Goal: Information Seeking & Learning: Find specific fact

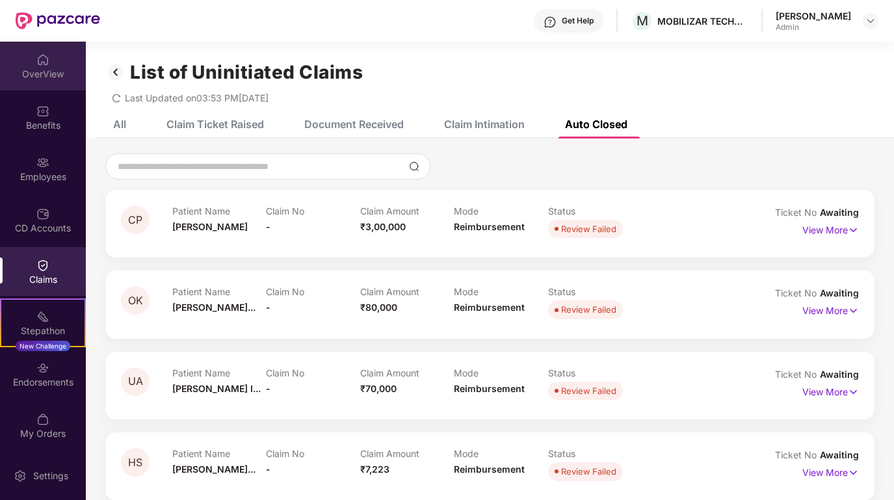
click at [43, 64] on img at bounding box center [42, 59] width 13 height 13
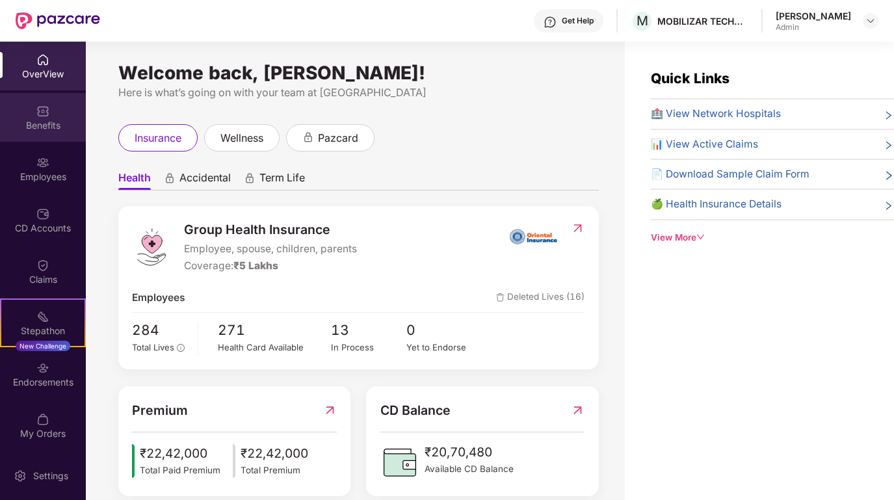
click at [47, 104] on div "Benefits" at bounding box center [43, 117] width 86 height 49
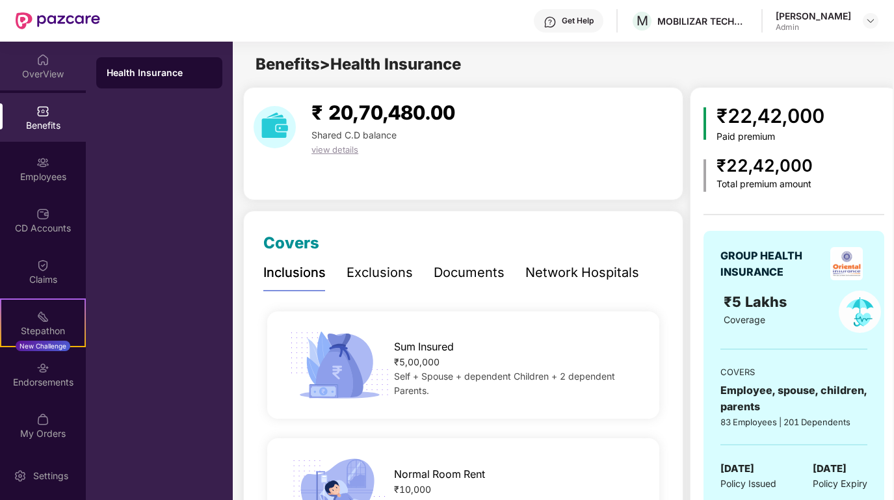
click at [47, 68] on div "OverView" at bounding box center [43, 74] width 86 height 13
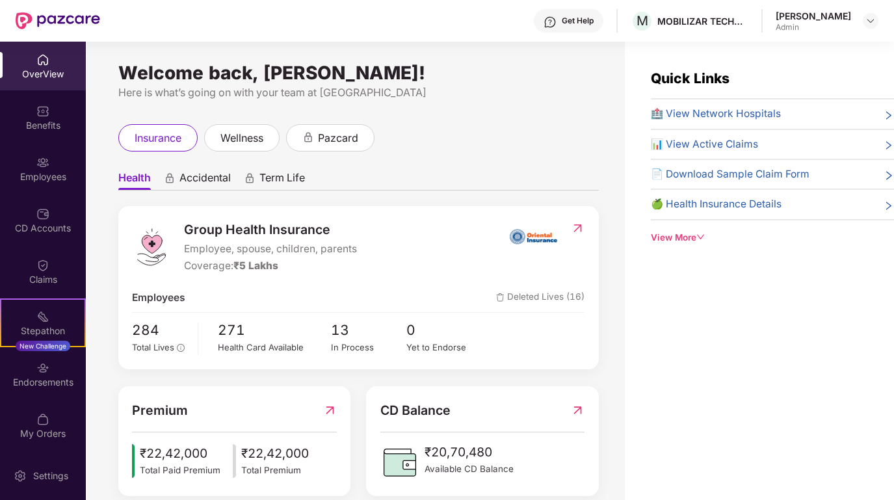
click at [759, 108] on span "🏥 View Network Hospitals" at bounding box center [716, 114] width 130 height 16
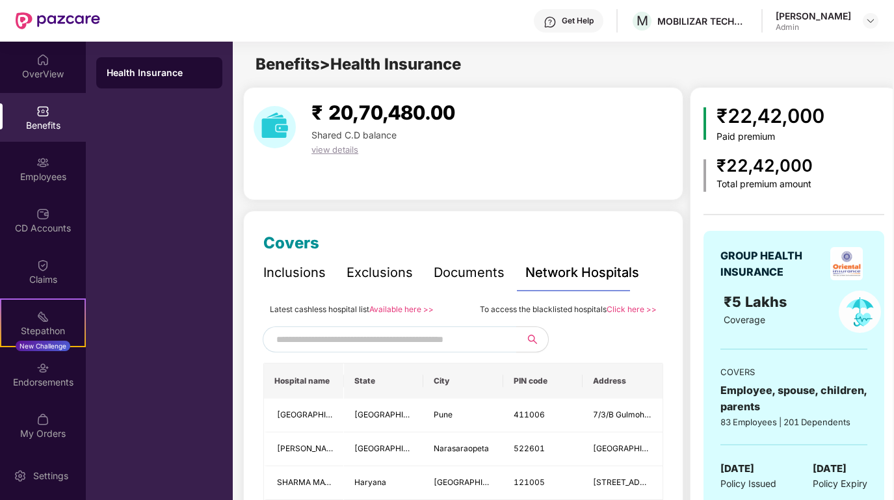
click at [432, 345] on input "text" at bounding box center [387, 340] width 222 height 20
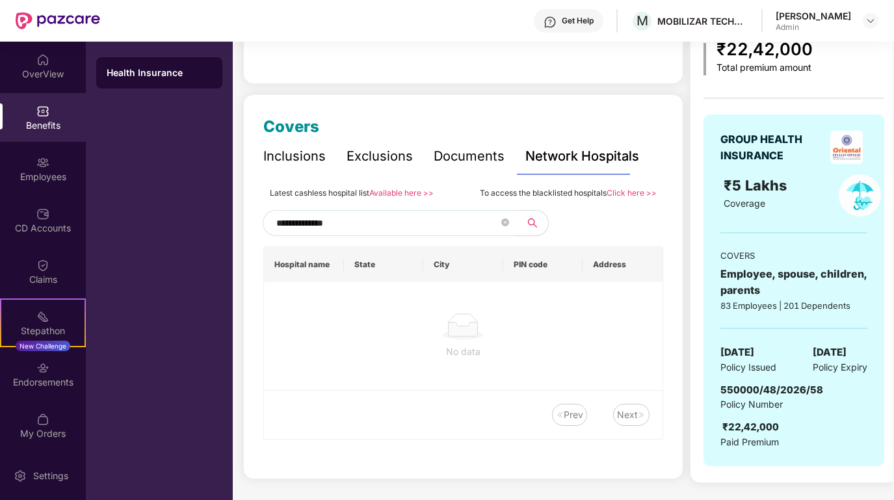
scroll to position [259, 0]
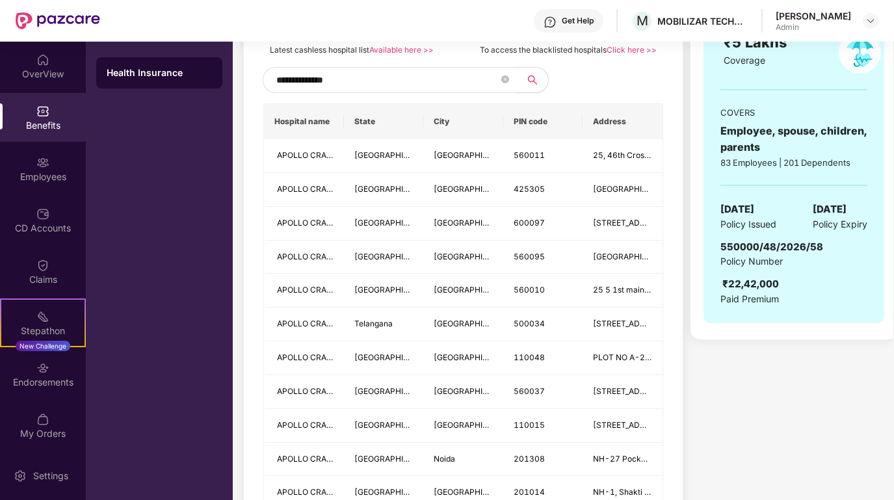
type input "**********"
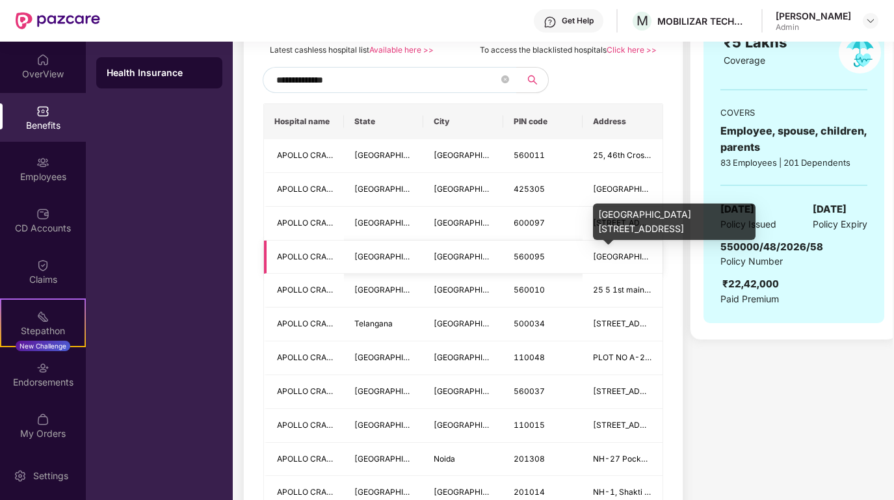
click at [607, 257] on span "[GEOGRAPHIC_DATA][STREET_ADDRESS]" at bounding box center [671, 257] width 157 height 10
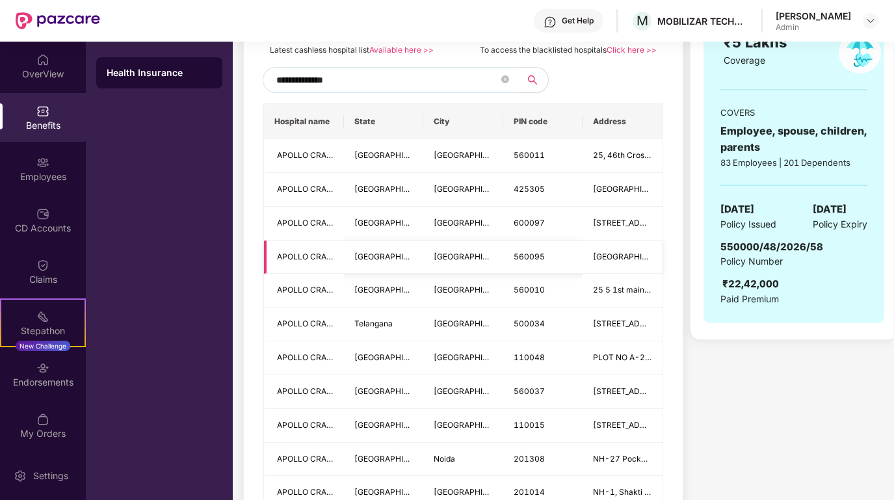
click at [326, 255] on span "APOLLO CRADLE AND CHILDREN HOSPITAL (A UNIT OF APOLLO SPECIALTY HOSPITALS PVT L…" at bounding box center [461, 257] width 369 height 10
drag, startPoint x: 352, startPoint y: 77, endPoint x: 263, endPoint y: 77, distance: 89.7
click at [263, 77] on span "**********" at bounding box center [390, 80] width 254 height 26
type input "*********"
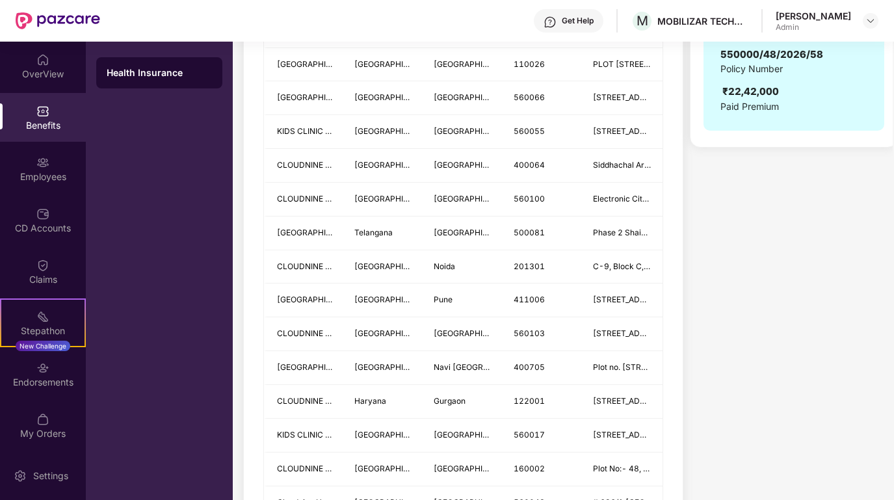
scroll to position [452, 0]
click at [46, 114] on img at bounding box center [42, 111] width 13 height 13
click at [44, 52] on div at bounding box center [42, 58] width 13 height 13
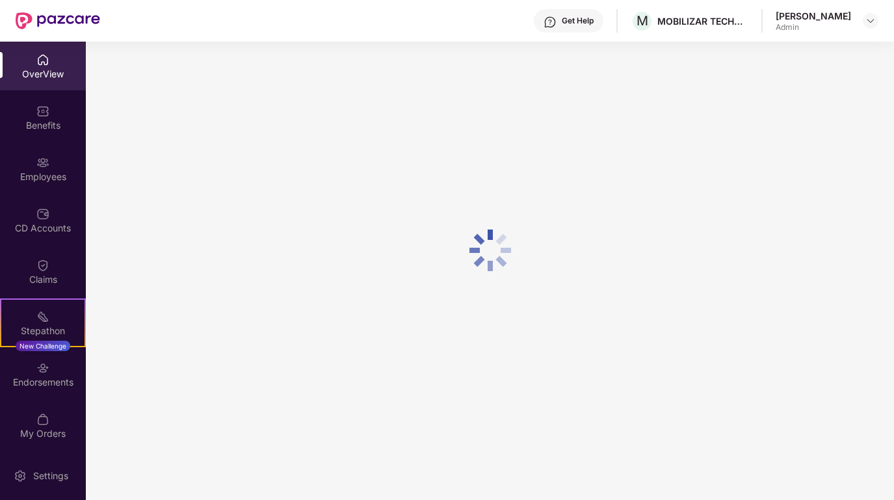
scroll to position [42, 0]
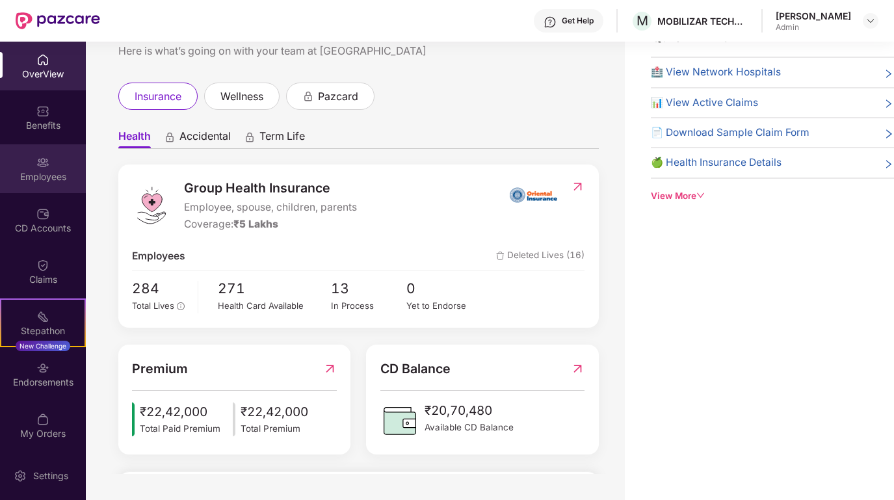
click at [39, 157] on img at bounding box center [42, 162] width 13 height 13
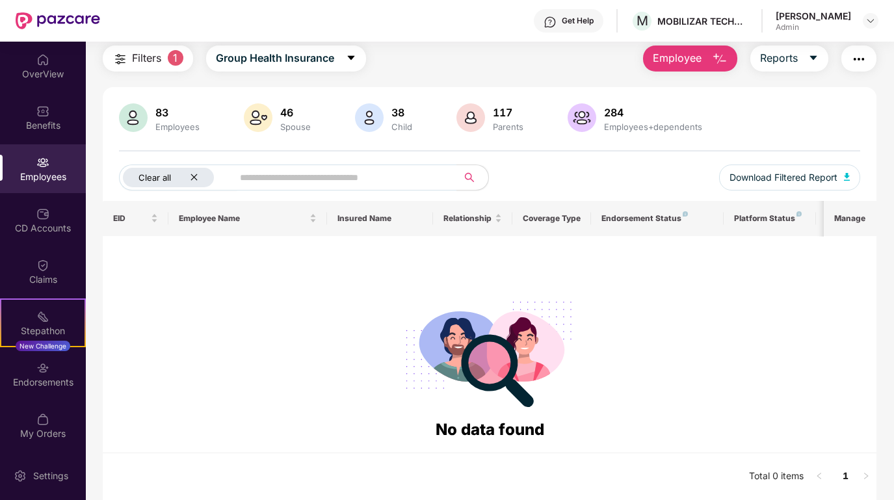
click at [197, 181] on icon "close" at bounding box center [194, 177] width 8 height 8
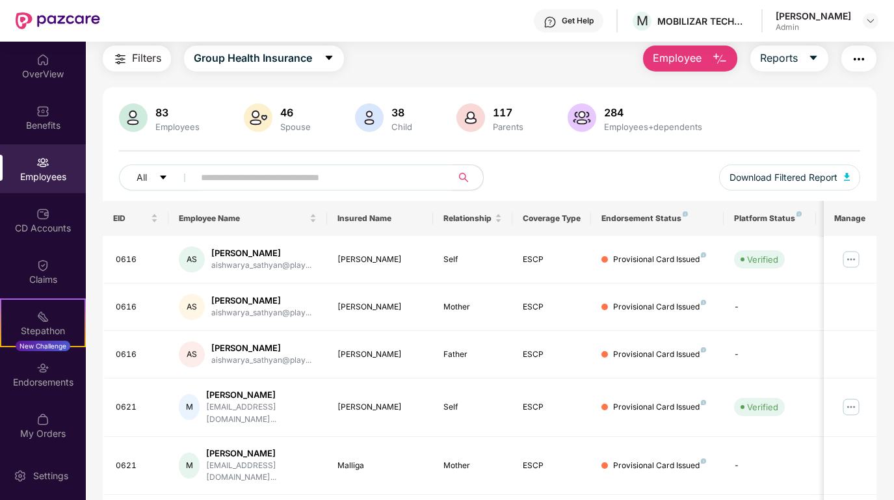
click at [226, 179] on input "text" at bounding box center [317, 178] width 233 height 20
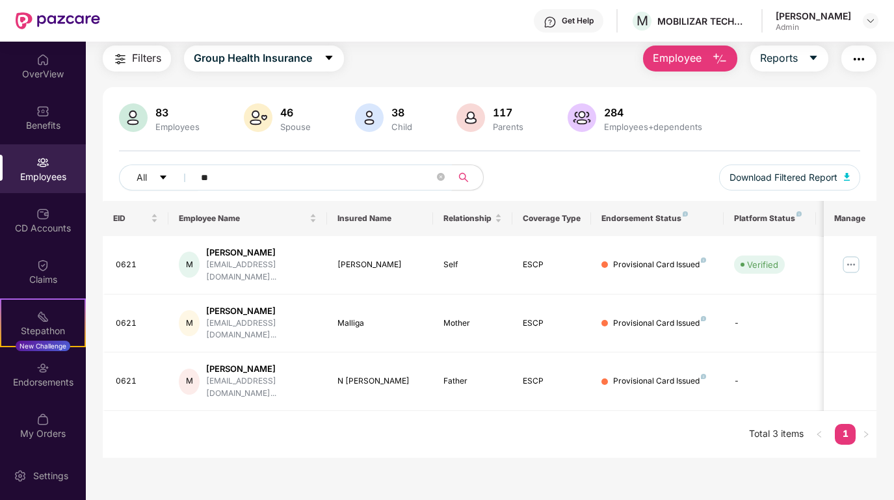
type input "*"
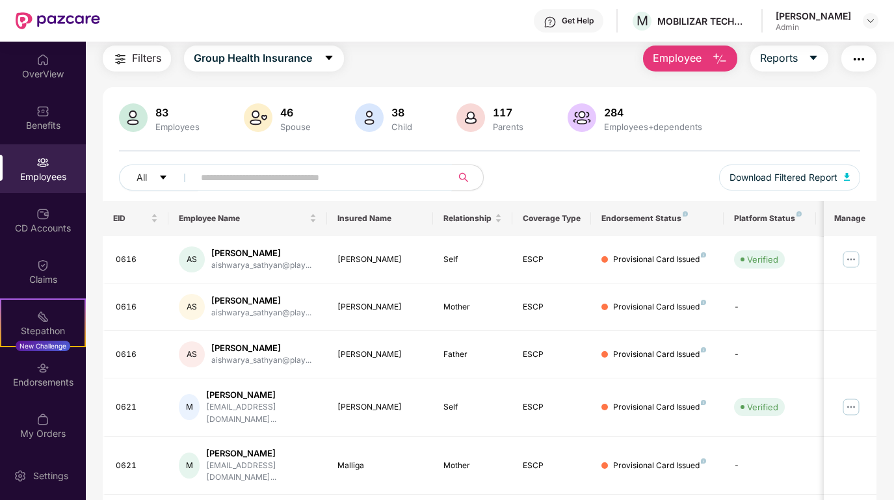
paste input "**********"
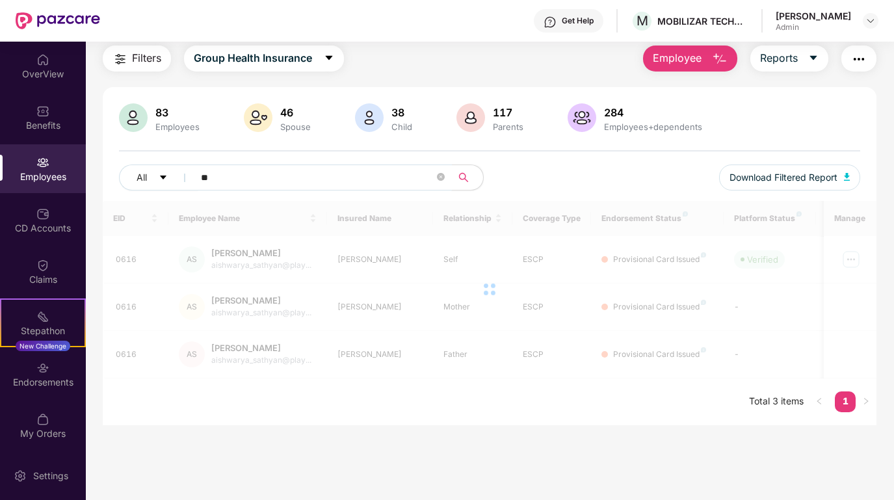
type input "*"
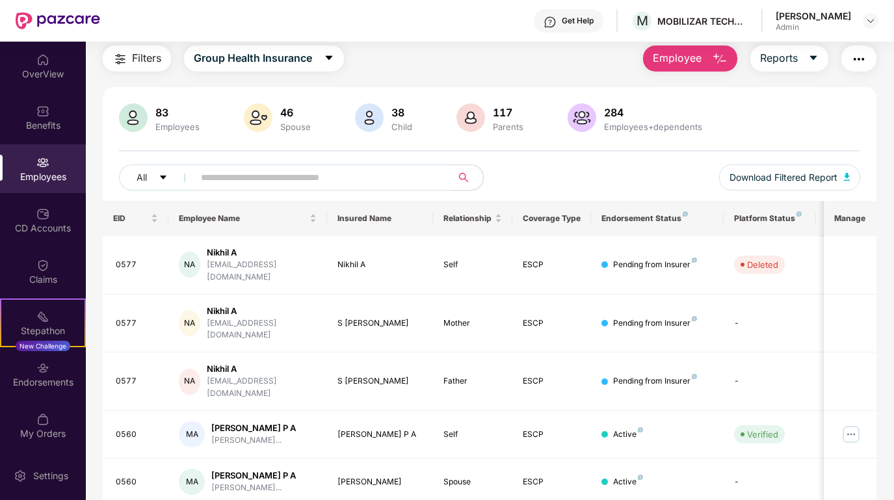
click at [534, 157] on div "83 Employees 46 Spouse 38 Child [DEMOGRAPHIC_DATA] Parents 284 Employees+depend…" at bounding box center [490, 152] width 774 height 98
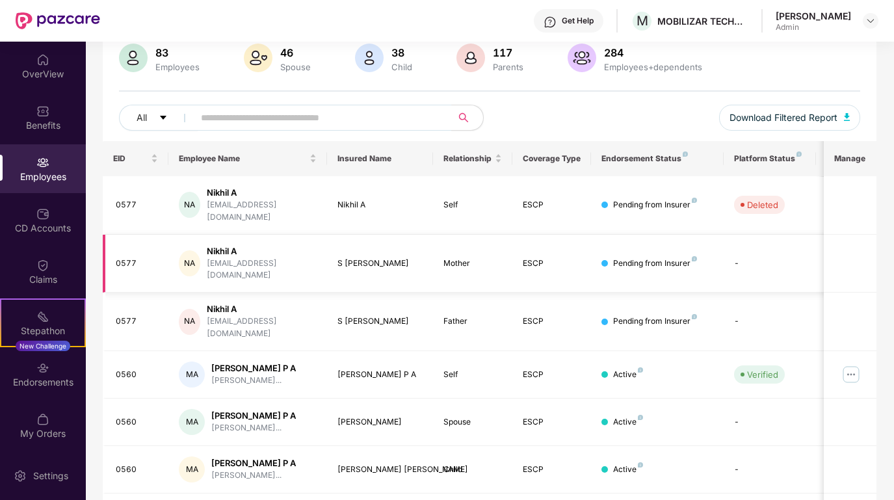
scroll to position [103, 0]
